Goal: Task Accomplishment & Management: Use online tool/utility

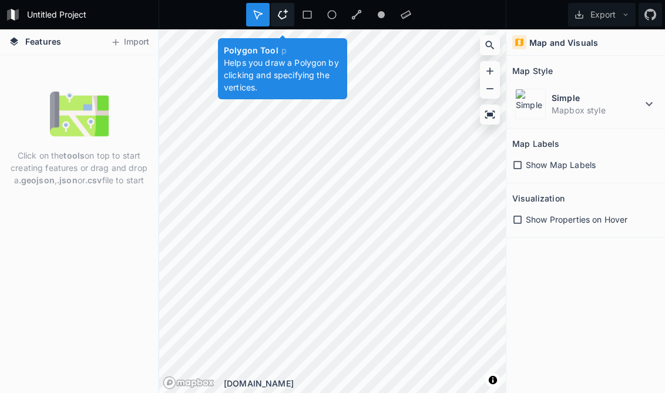
click at [283, 15] on icon at bounding box center [282, 14] width 11 height 11
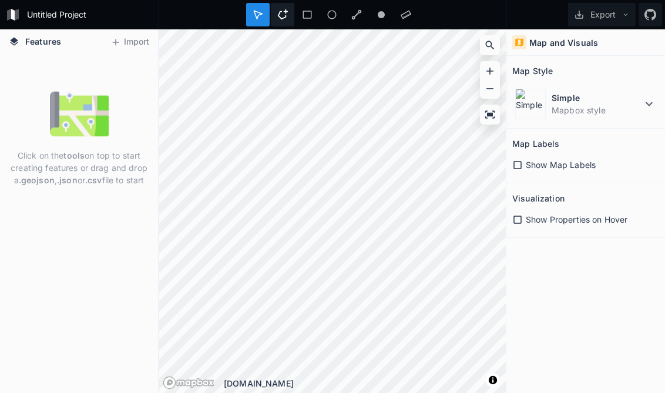
click at [281, 17] on icon at bounding box center [282, 14] width 11 height 11
click at [283, 18] on icon at bounding box center [282, 14] width 11 height 11
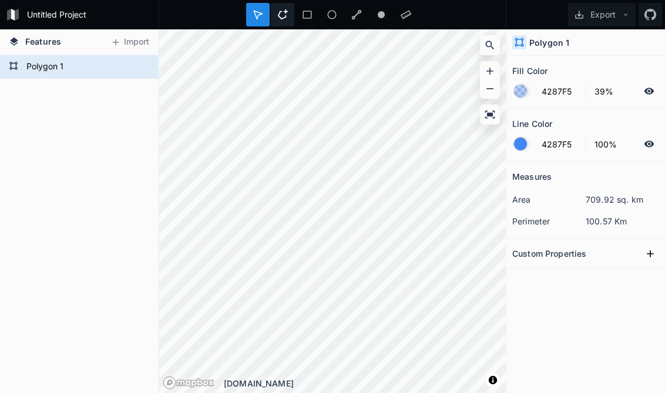
click at [282, 19] on icon at bounding box center [283, 14] width 10 height 10
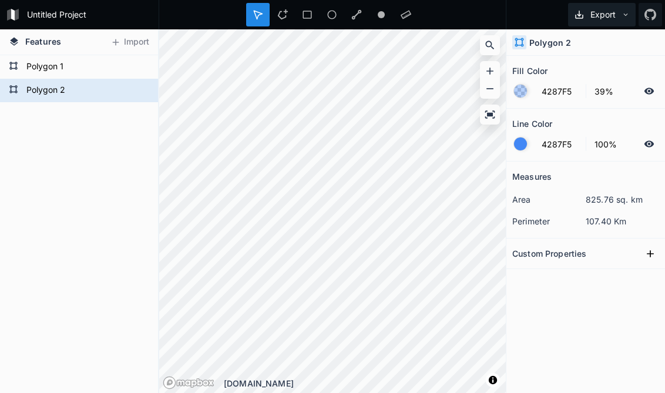
click at [613, 12] on button "Export" at bounding box center [602, 15] width 68 height 24
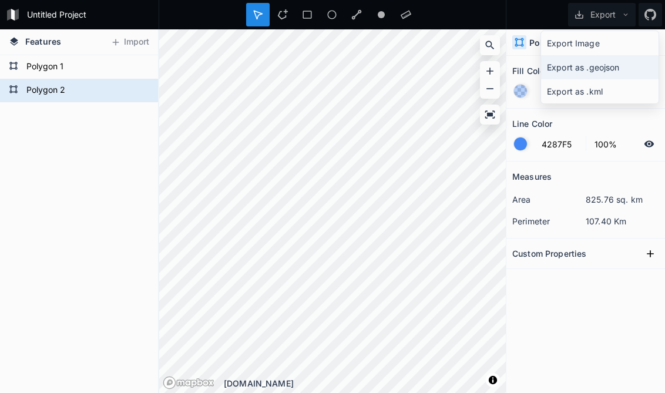
click at [568, 65] on div "Export as .geojson" at bounding box center [600, 67] width 118 height 24
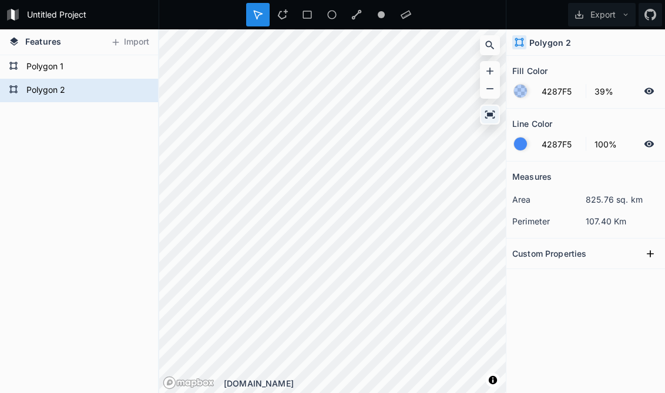
click at [492, 118] on icon at bounding box center [490, 115] width 12 height 12
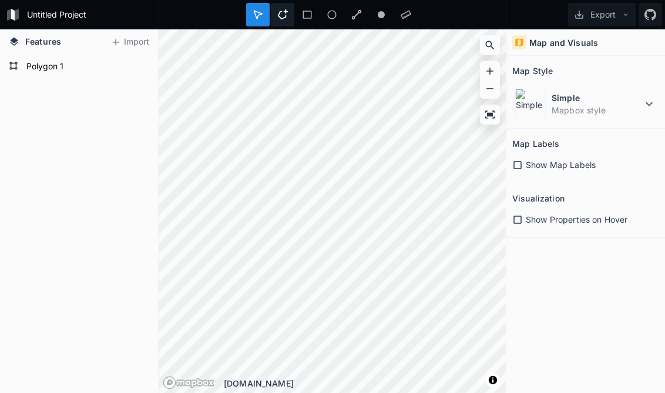
click at [286, 18] on icon at bounding box center [283, 14] width 10 height 10
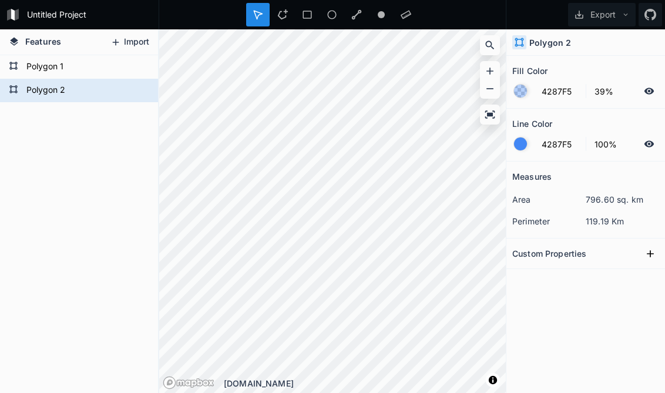
click at [115, 43] on icon at bounding box center [115, 42] width 11 height 11
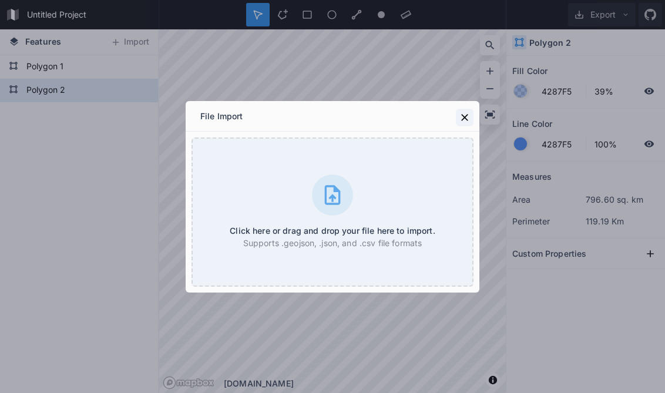
click at [463, 119] on icon at bounding box center [464, 117] width 7 height 7
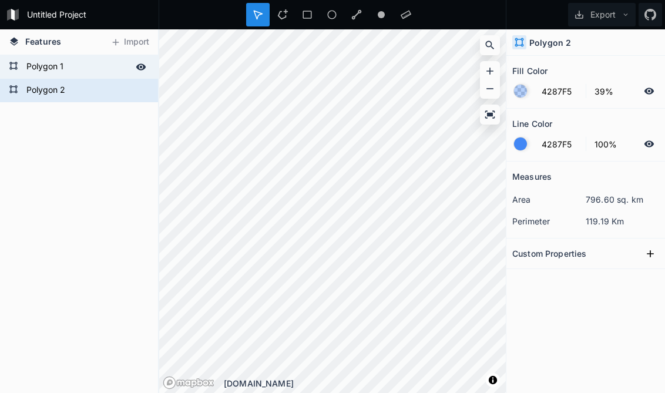
click at [140, 68] on icon at bounding box center [141, 66] width 10 height 6
click at [140, 68] on icon at bounding box center [140, 67] width 9 height 8
click at [603, 16] on button "Export" at bounding box center [602, 15] width 68 height 24
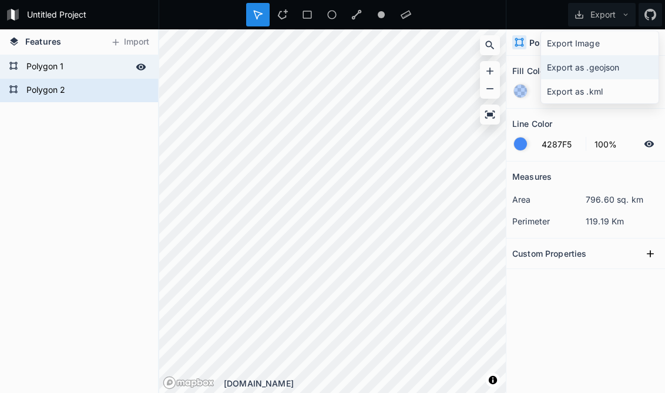
click at [598, 68] on div "Export as .geojson" at bounding box center [600, 67] width 118 height 24
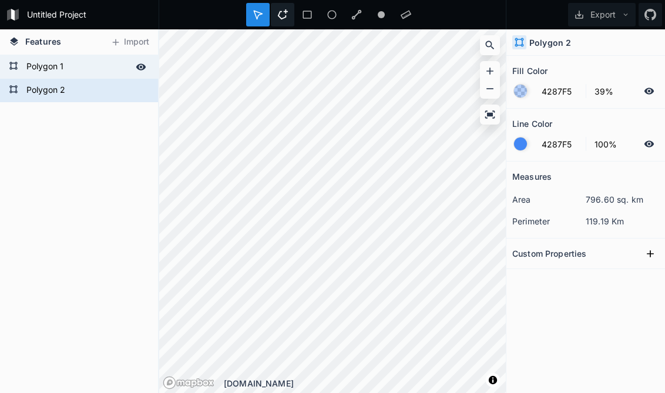
click at [284, 19] on icon at bounding box center [282, 14] width 11 height 11
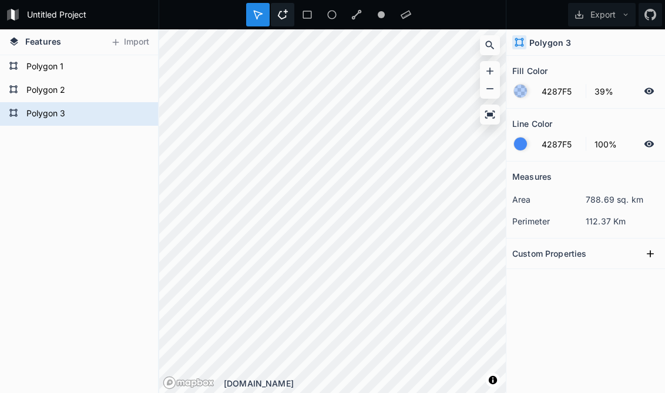
click at [284, 15] on icon at bounding box center [282, 14] width 11 height 11
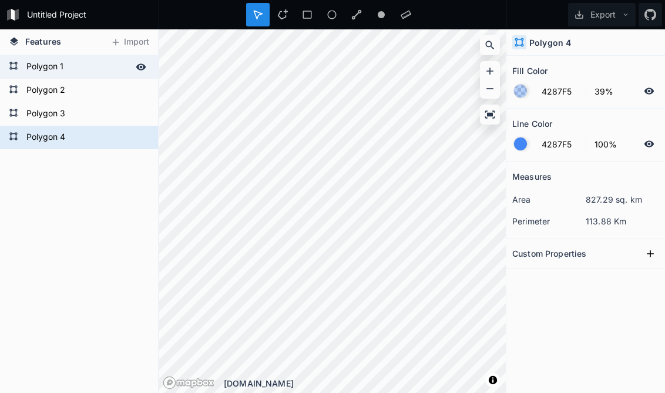
click at [91, 68] on form "Polygon 1" at bounding box center [78, 67] width 110 height 18
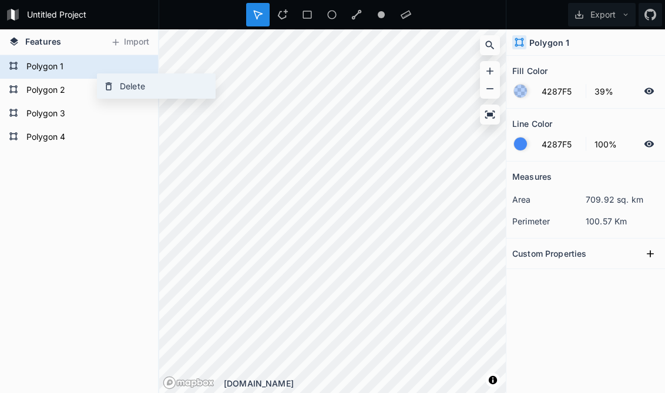
click at [122, 88] on div "Delete" at bounding box center [157, 86] width 118 height 24
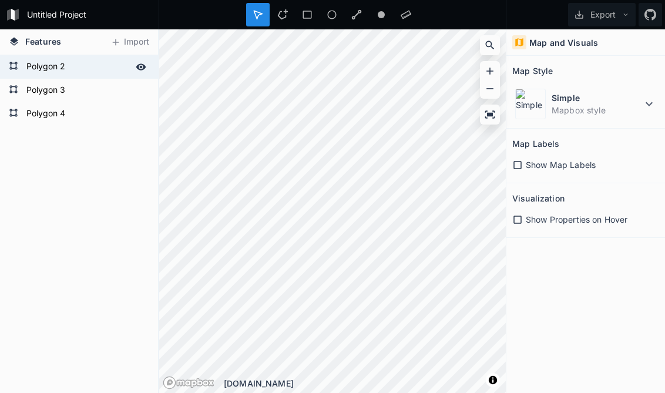
click at [88, 69] on form "Polygon 2" at bounding box center [78, 67] width 110 height 18
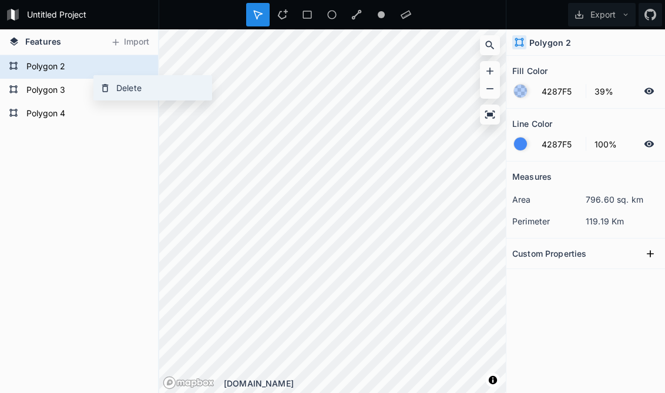
click at [111, 89] on div "Delete" at bounding box center [153, 88] width 118 height 24
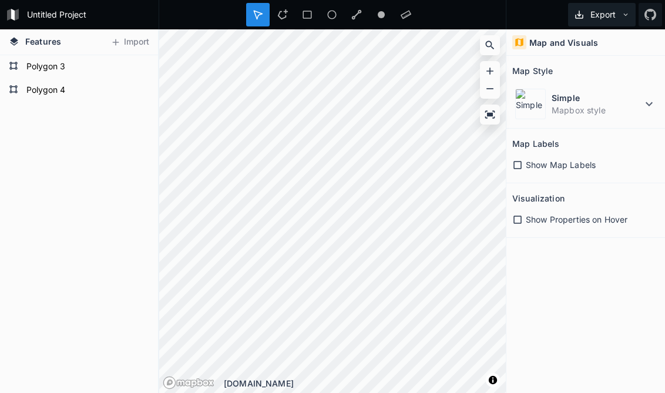
click at [605, 14] on button "Export" at bounding box center [602, 15] width 68 height 24
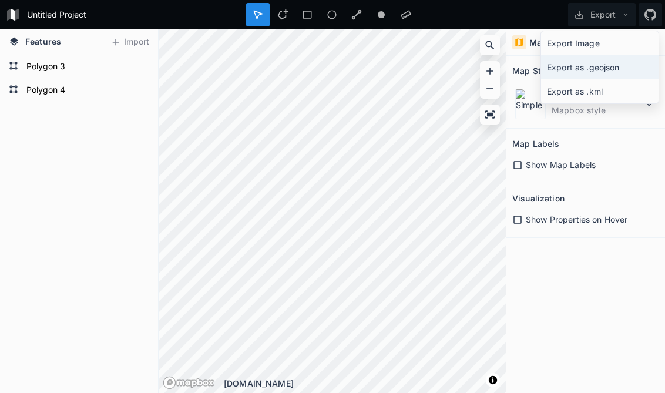
click at [603, 69] on div "Export as .geojson" at bounding box center [600, 67] width 118 height 24
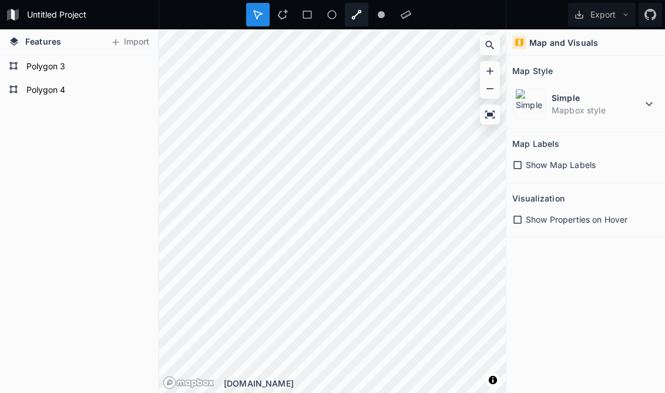
click at [353, 19] on icon at bounding box center [357, 15] width 10 height 10
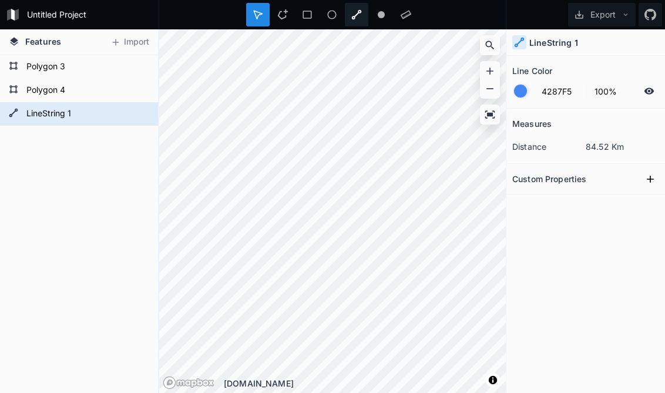
click at [356, 16] on icon at bounding box center [356, 14] width 11 height 11
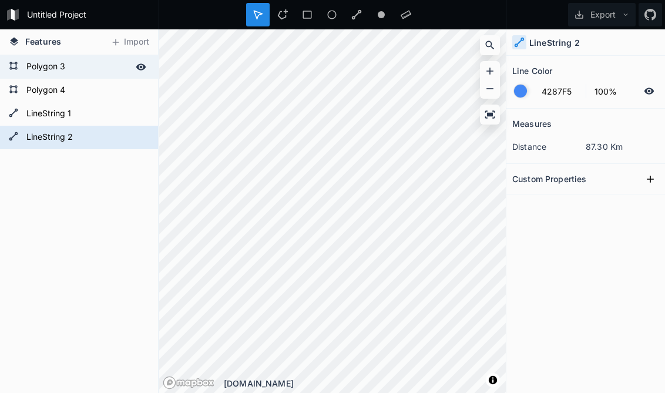
click at [90, 67] on form "Polygon 3" at bounding box center [78, 67] width 110 height 18
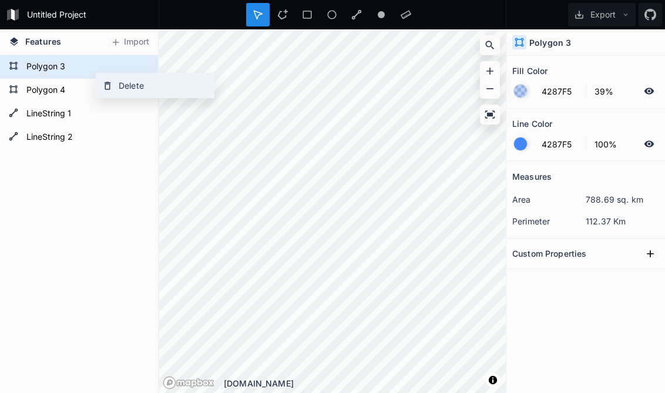
click at [115, 85] on div "Delete" at bounding box center [155, 85] width 118 height 24
click at [110, 83] on div "Delete" at bounding box center [152, 85] width 118 height 24
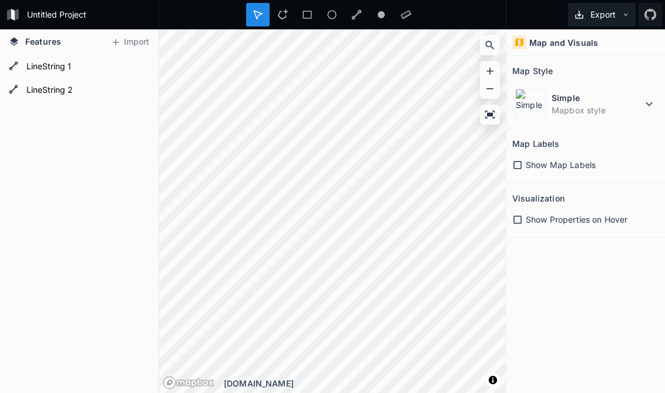
click at [599, 14] on button "Export" at bounding box center [602, 15] width 68 height 24
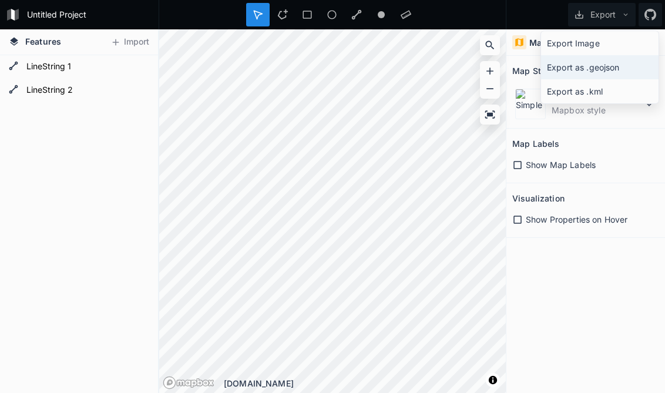
click at [602, 67] on div "Export as .geojson" at bounding box center [600, 67] width 118 height 24
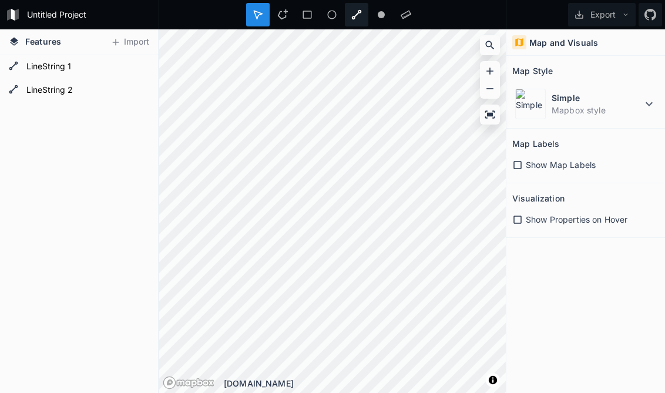
click at [354, 18] on icon at bounding box center [357, 15] width 10 height 10
click at [358, 16] on icon at bounding box center [356, 14] width 11 height 11
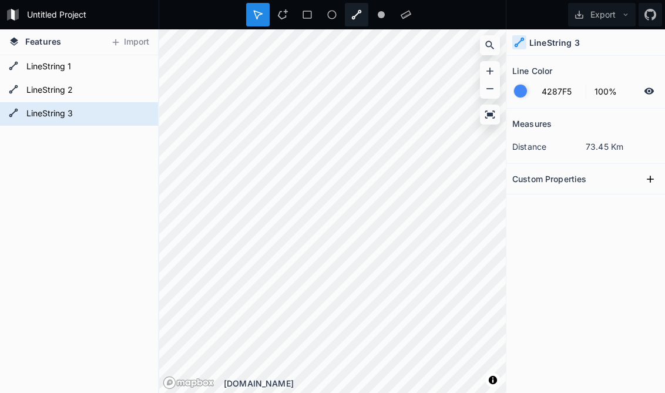
click at [355, 19] on icon at bounding box center [356, 14] width 11 height 11
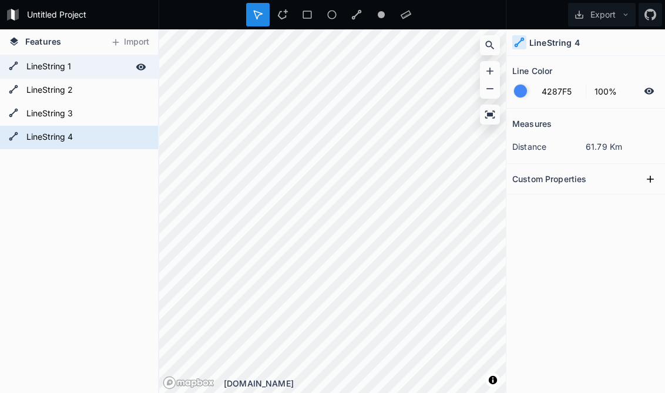
click at [108, 66] on form "LineString 1" at bounding box center [78, 67] width 110 height 18
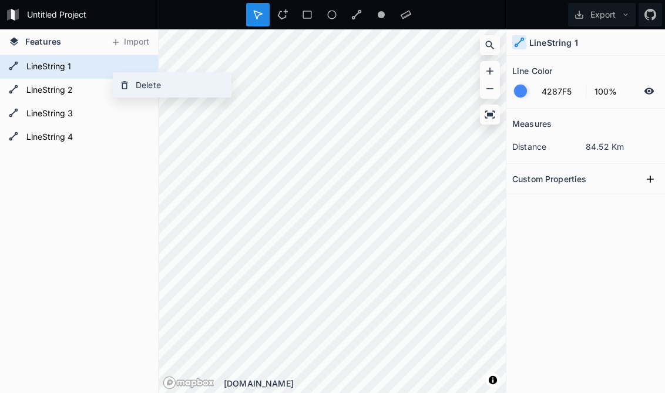
click at [132, 88] on div "Delete" at bounding box center [172, 85] width 118 height 24
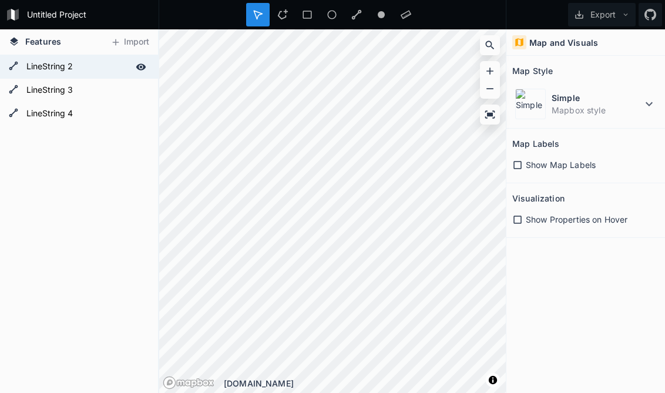
click at [103, 66] on form "LineString 2" at bounding box center [78, 67] width 110 height 18
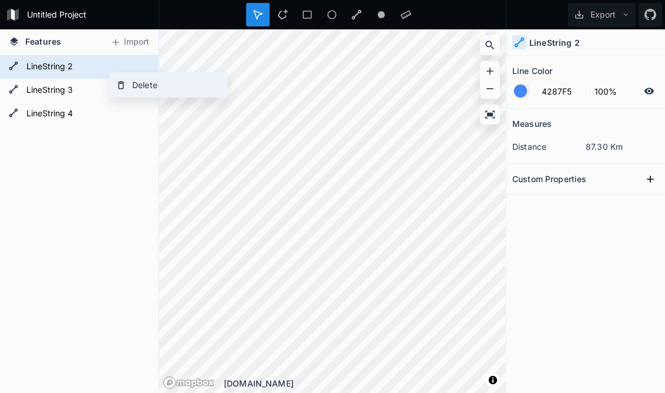
click at [127, 86] on div "Delete" at bounding box center [169, 85] width 118 height 24
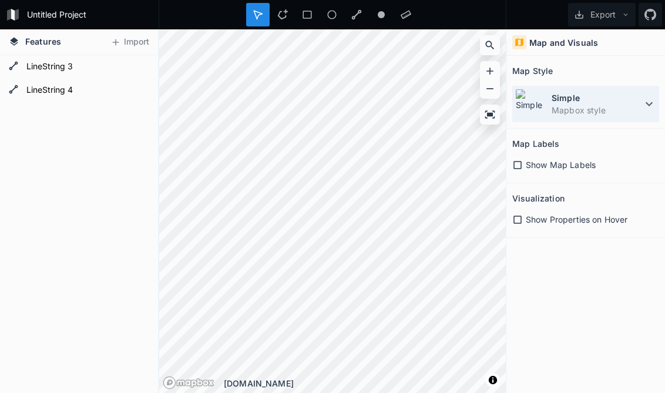
click at [647, 103] on icon at bounding box center [649, 104] width 7 height 4
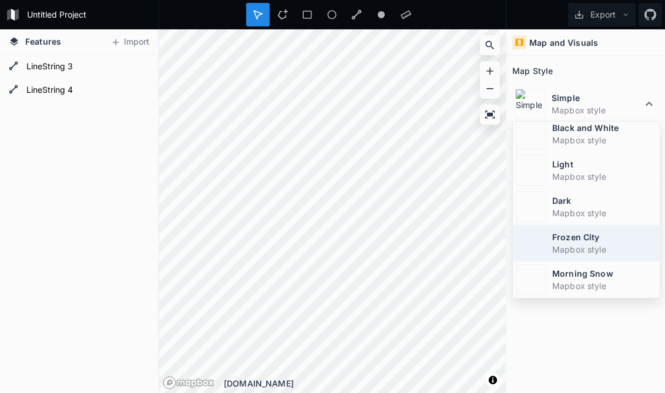
scroll to position [4, 0]
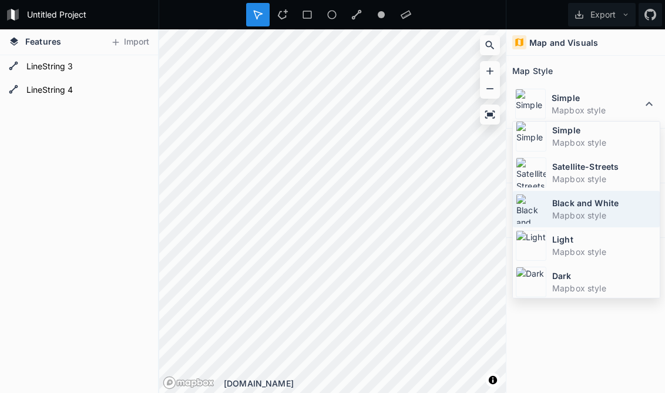
click at [589, 212] on dd "Mapbox style" at bounding box center [604, 215] width 105 height 12
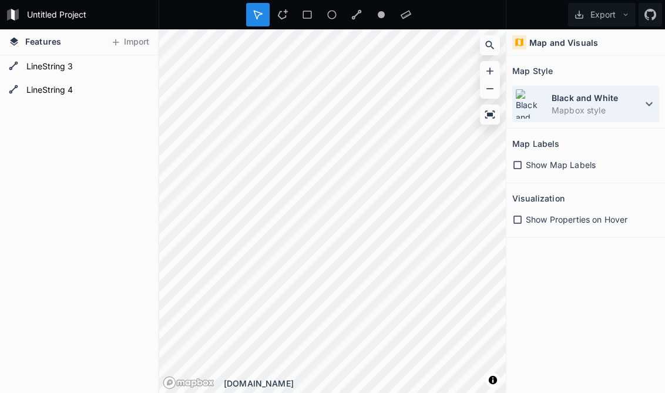
click at [647, 103] on icon at bounding box center [649, 104] width 14 height 14
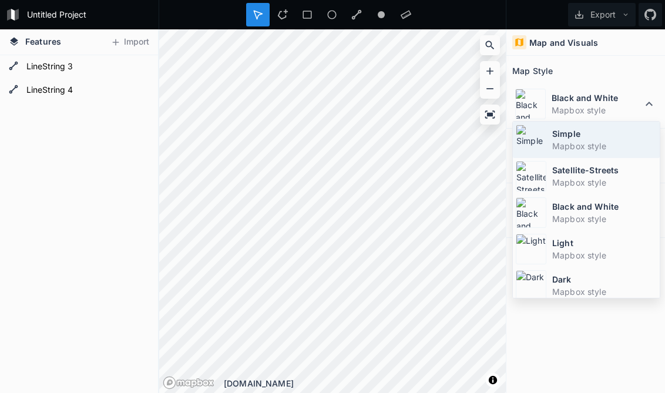
scroll to position [0, 0]
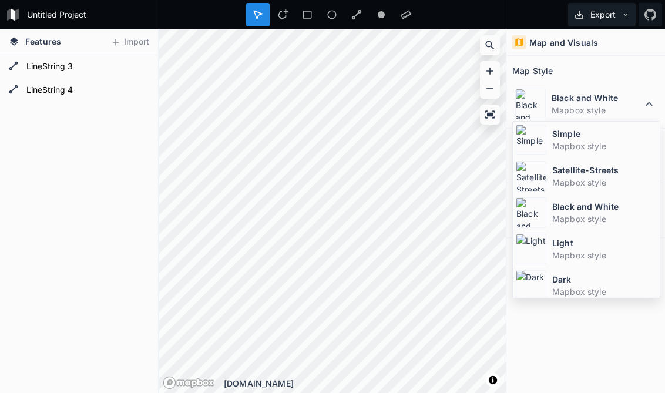
click at [601, 18] on button "Export" at bounding box center [602, 15] width 68 height 24
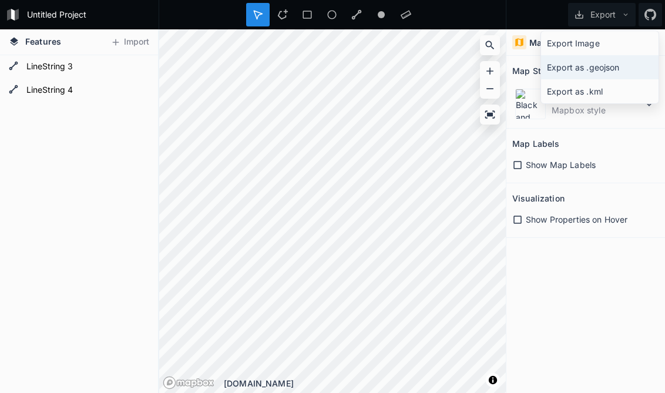
click at [600, 68] on div "Export as .geojson" at bounding box center [600, 67] width 118 height 24
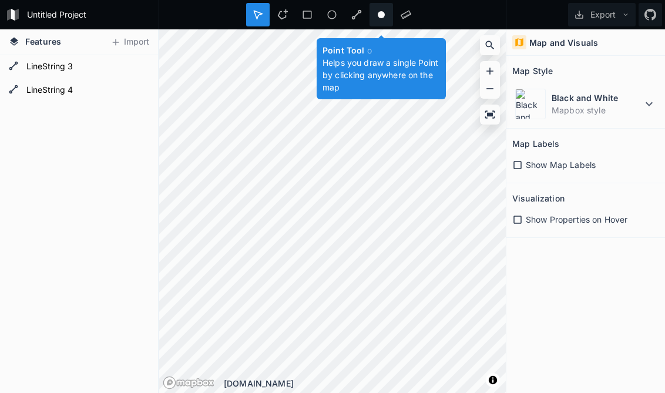
click at [383, 18] on icon at bounding box center [381, 14] width 11 height 11
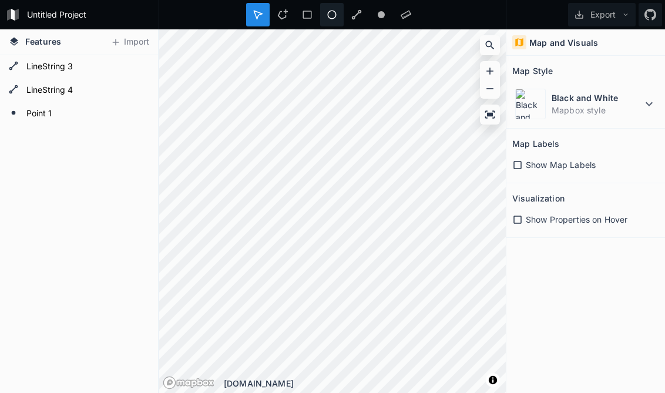
click at [334, 16] on icon at bounding box center [332, 14] width 11 height 11
click at [381, 15] on circle at bounding box center [381, 14] width 7 height 7
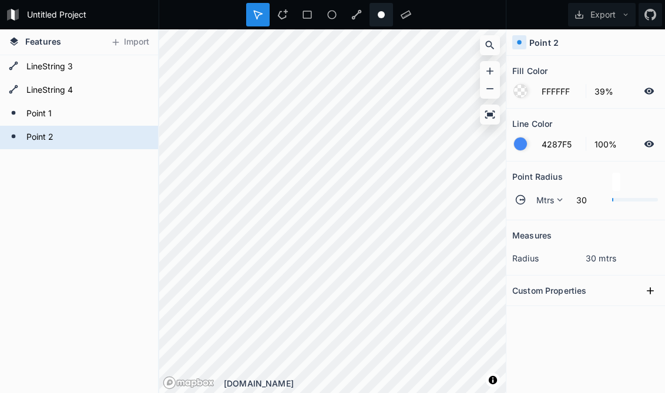
click at [382, 18] on icon at bounding box center [381, 14] width 11 height 11
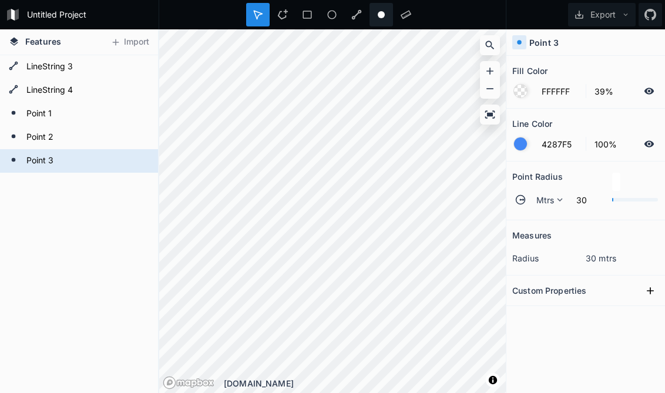
click at [384, 15] on circle at bounding box center [381, 14] width 7 height 7
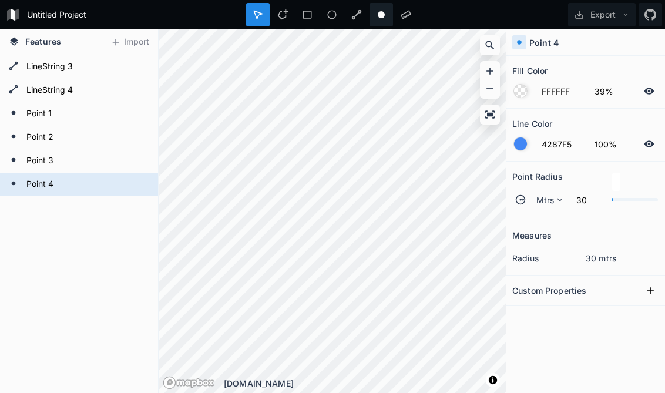
click at [381, 18] on circle at bounding box center [381, 14] width 7 height 7
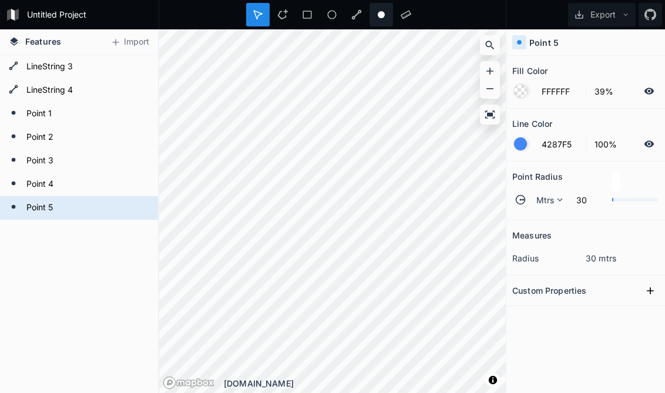
click at [382, 15] on circle at bounding box center [381, 14] width 7 height 7
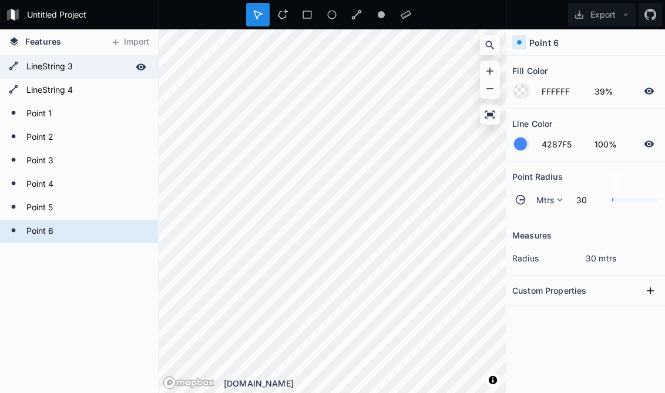
click at [92, 66] on form "LineString 3" at bounding box center [78, 67] width 110 height 18
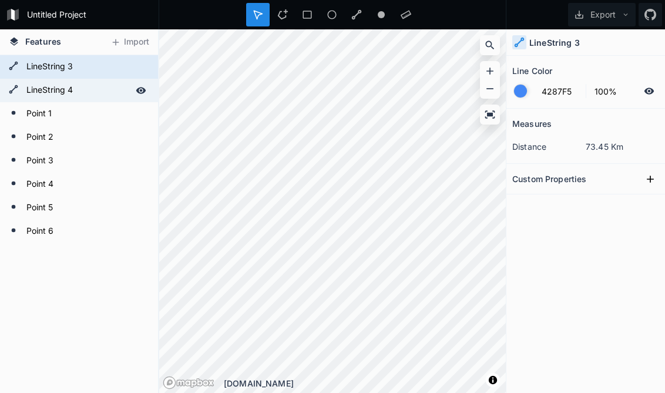
click at [90, 89] on form "LineString 4" at bounding box center [78, 91] width 110 height 18
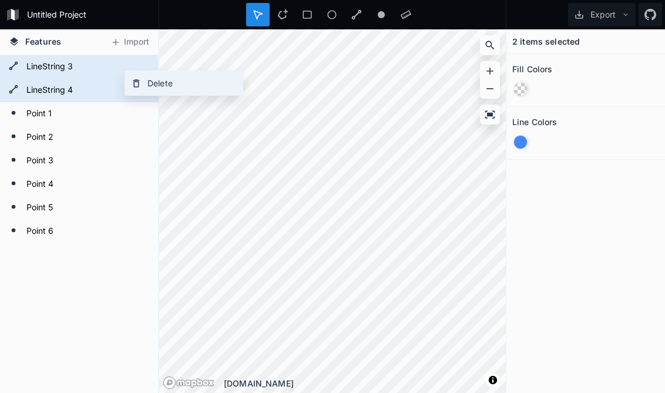
click at [142, 79] on div "Delete" at bounding box center [184, 83] width 118 height 24
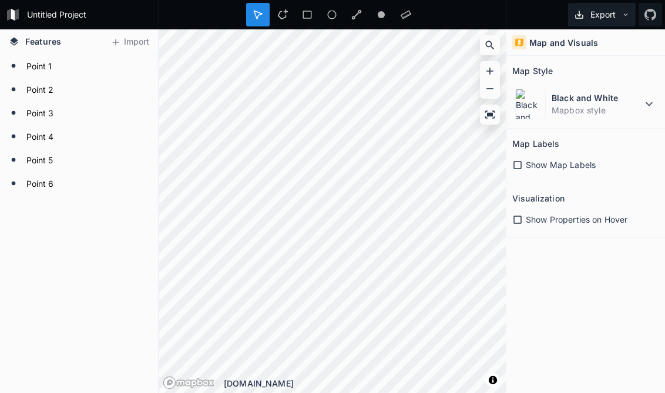
click at [613, 14] on button "Export" at bounding box center [602, 15] width 68 height 24
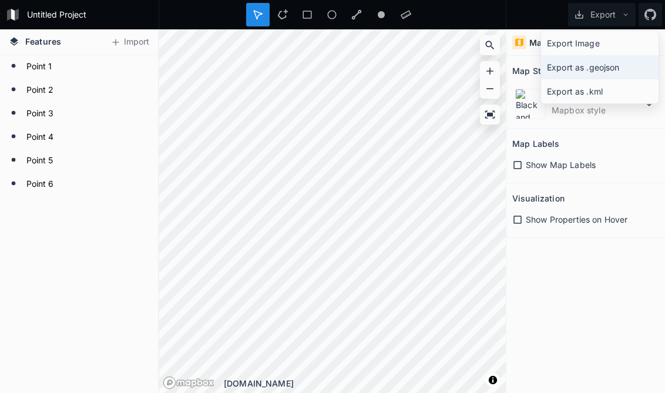
click at [611, 68] on div "Export as .geojson" at bounding box center [600, 67] width 118 height 24
